Goal: Task Accomplishment & Management: Complete application form

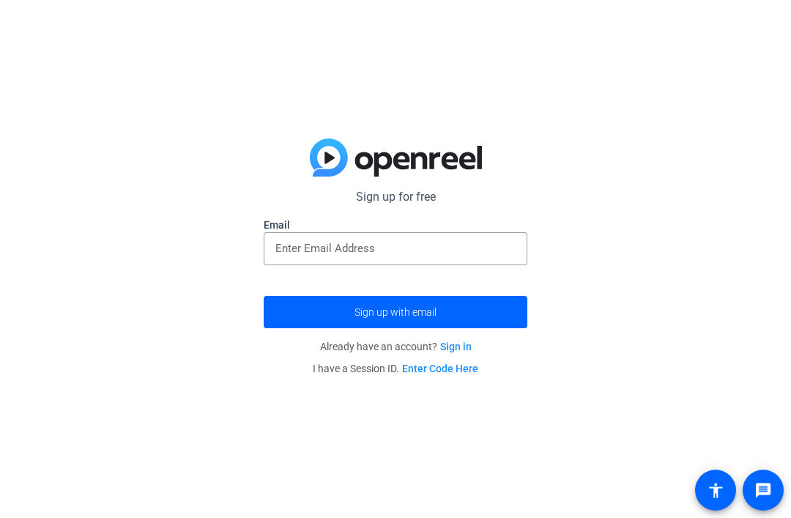
click at [459, 255] on input "email" at bounding box center [395, 248] width 240 height 18
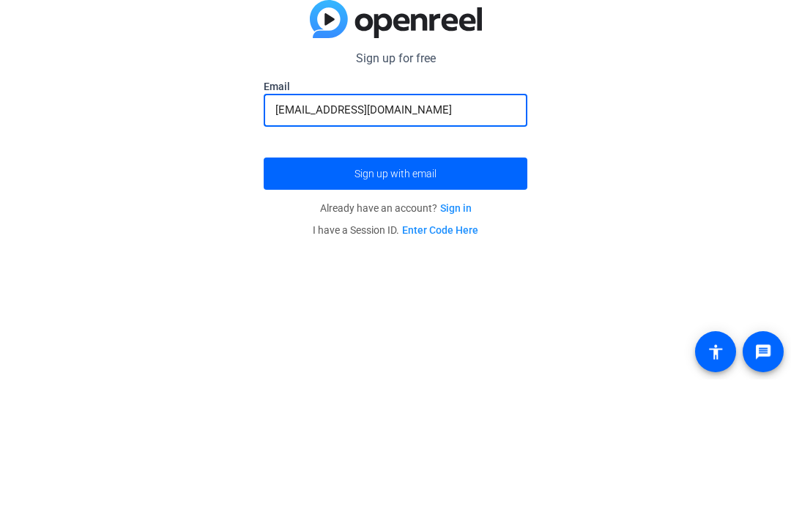
type input "[EMAIL_ADDRESS][DOMAIN_NAME]"
click at [395, 296] on button "Sign up with email" at bounding box center [396, 312] width 264 height 32
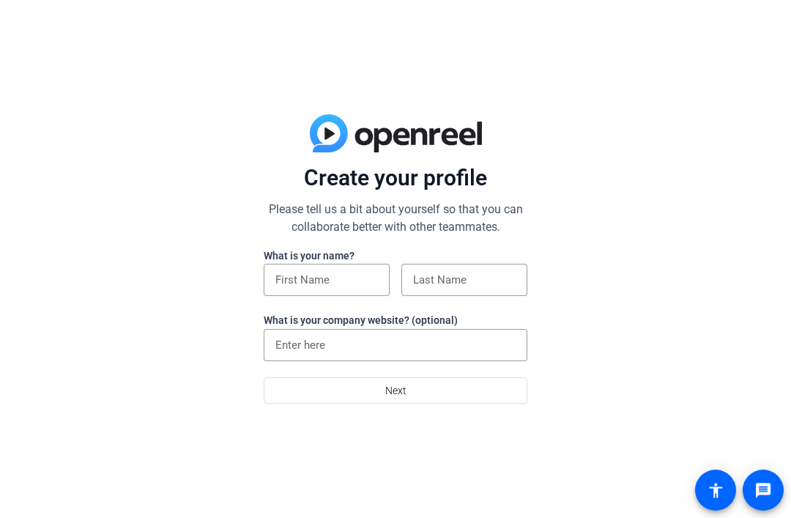
click at [344, 283] on input at bounding box center [326, 280] width 102 height 18
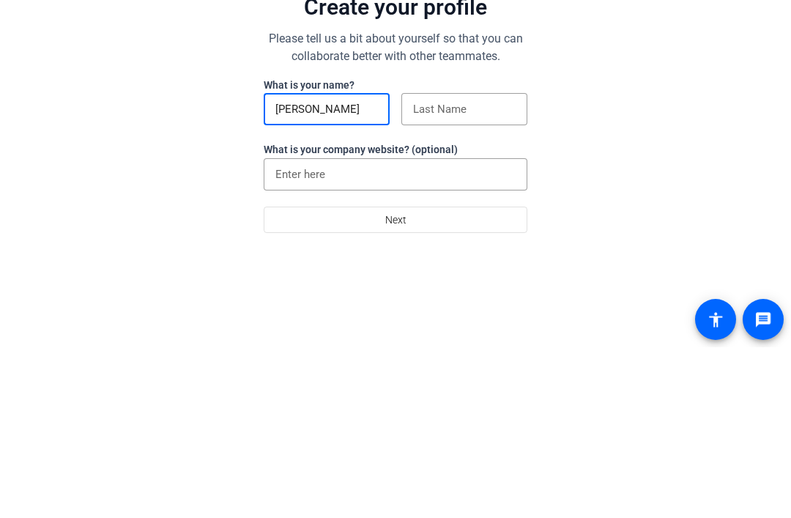
type input "[PERSON_NAME]"
click at [455, 247] on div "What is your name? [PERSON_NAME] What is your company website? (optional)" at bounding box center [396, 312] width 264 height 130
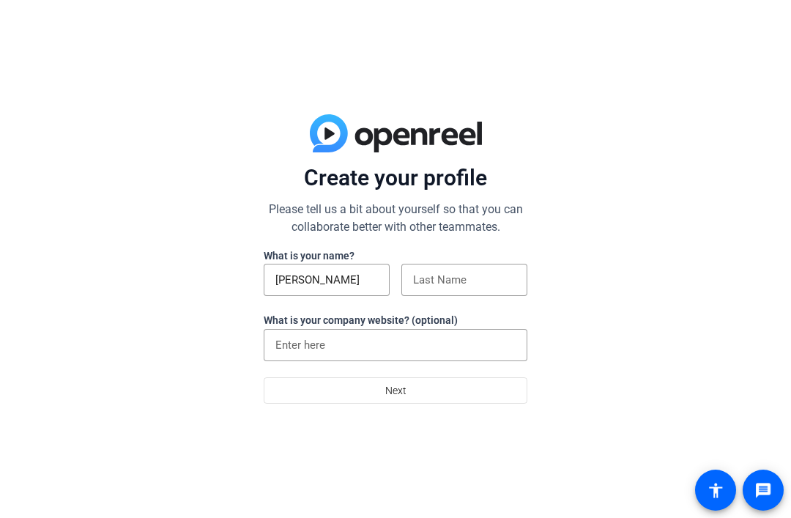
click at [441, 277] on input at bounding box center [464, 280] width 102 height 18
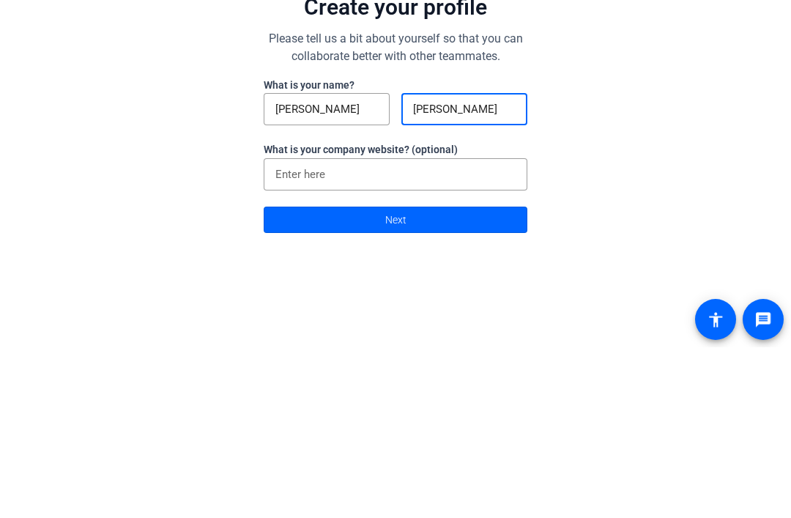
type input "[PERSON_NAME]"
click at [421, 336] on input at bounding box center [395, 345] width 240 height 18
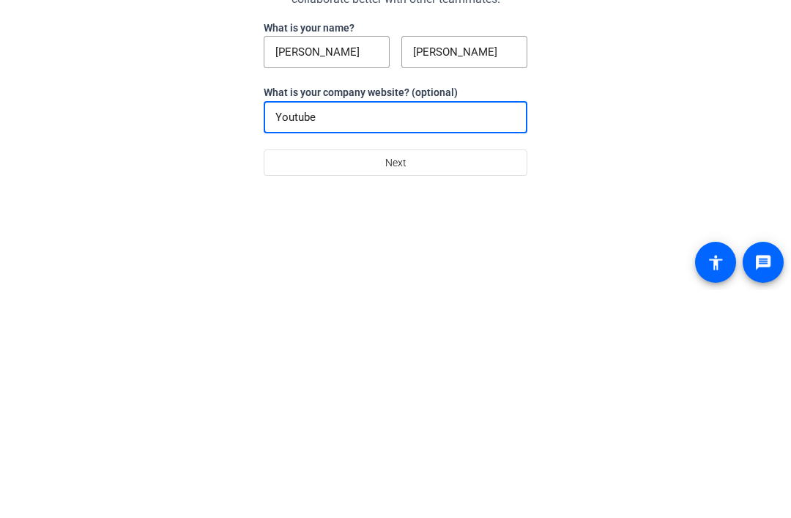
click at [465, 373] on span at bounding box center [395, 390] width 262 height 35
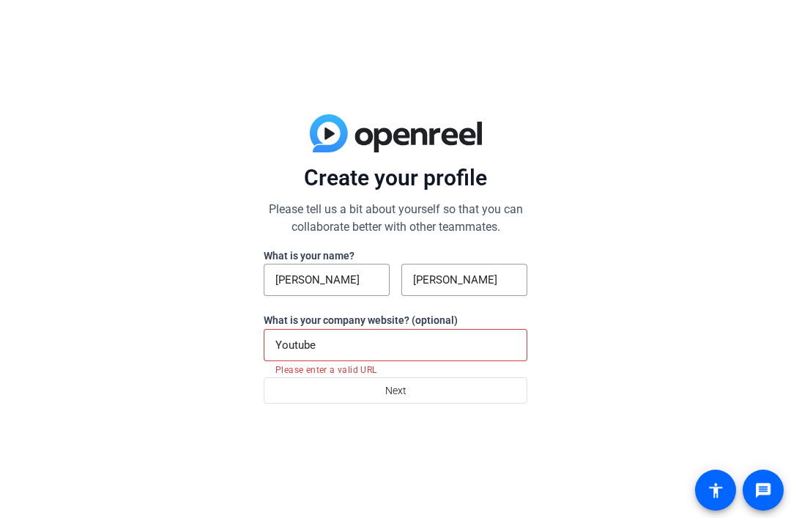
click at [412, 346] on input "Youtube" at bounding box center [395, 345] width 240 height 18
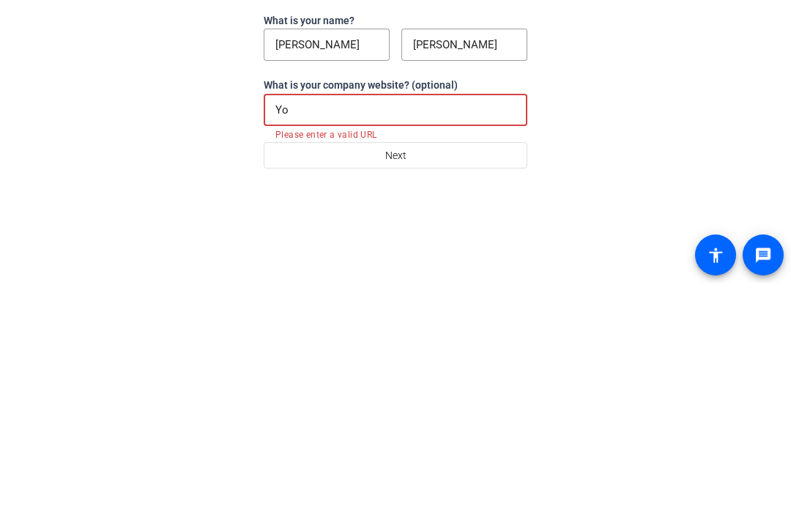
type input "Y"
